Goal: Check status: Check status

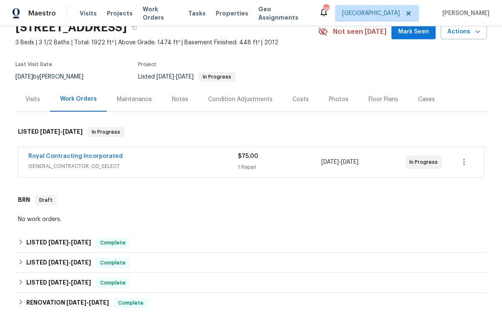
scroll to position [50, 0]
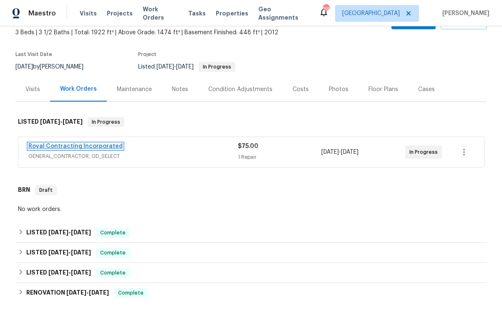
click at [79, 145] on link "Royal Contracting Incorporated" at bounding box center [75, 146] width 94 height 6
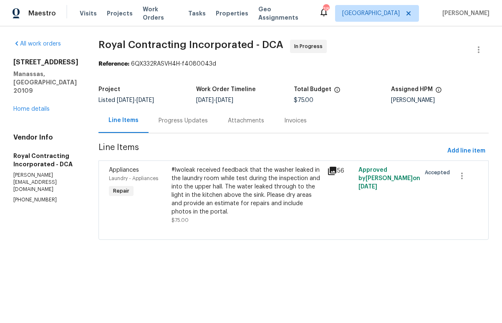
click at [336, 171] on icon at bounding box center [332, 171] width 10 height 10
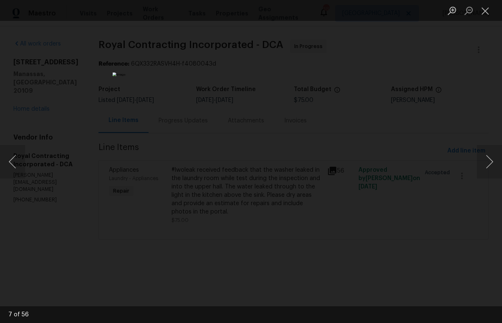
click at [406, 208] on div "Lightbox" at bounding box center [251, 161] width 502 height 323
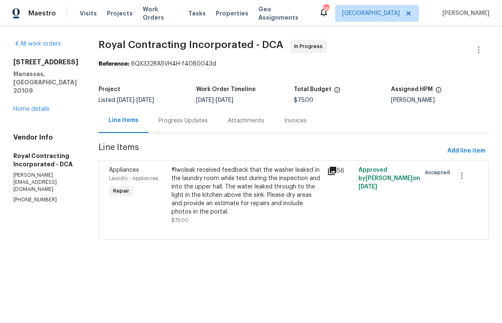
click at [193, 119] on div "Progress Updates" at bounding box center [183, 121] width 49 height 8
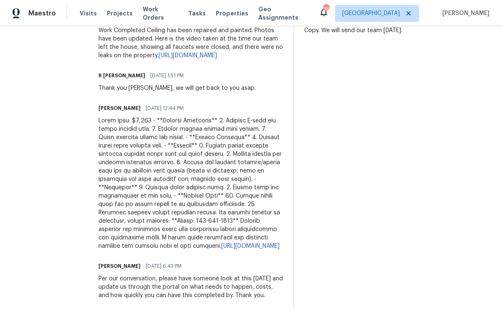
scroll to position [376, 0]
click at [221, 243] on link "[URL][DOMAIN_NAME]" at bounding box center [250, 246] width 58 height 6
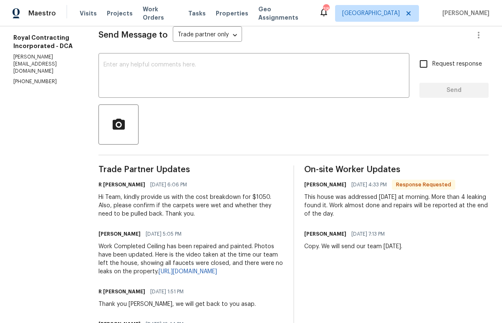
scroll to position [0, 0]
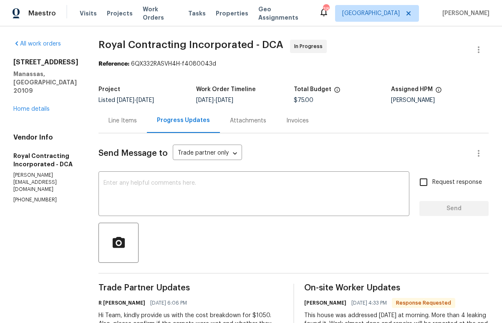
click at [122, 123] on div "Line Items" at bounding box center [123, 121] width 28 height 8
